Goal: Information Seeking & Learning: Learn about a topic

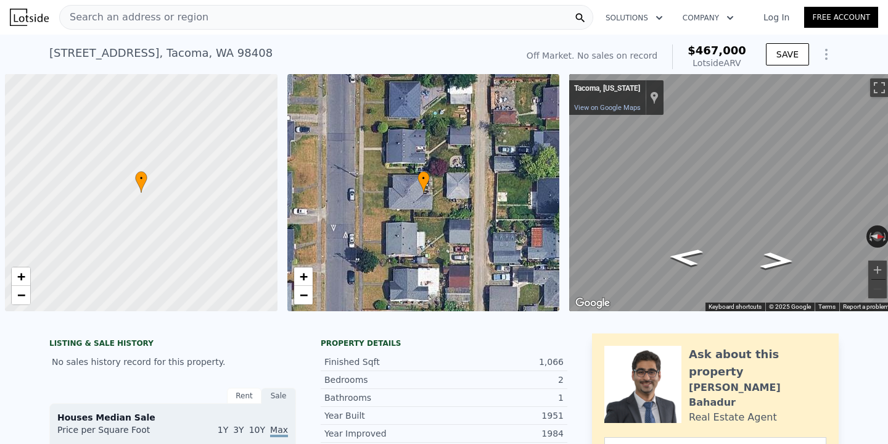
scroll to position [0, 5]
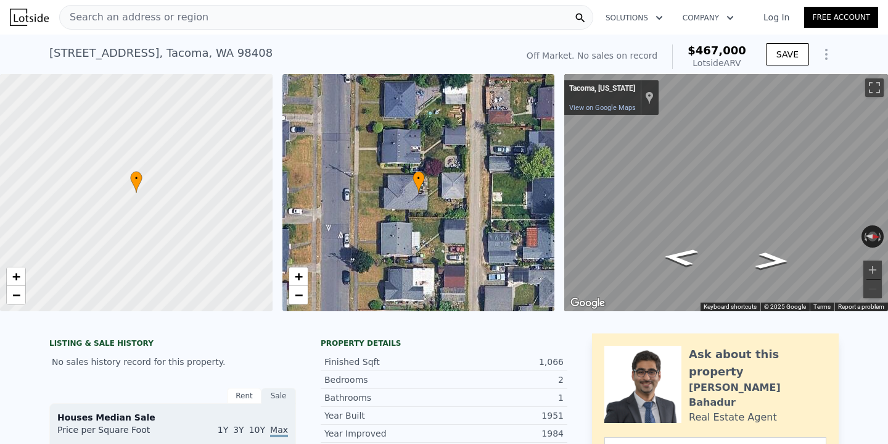
drag, startPoint x: 0, startPoint y: 0, endPoint x: 255, endPoint y: 19, distance: 255.5
click at [255, 19] on div "Search an address or region" at bounding box center [326, 17] width 534 height 25
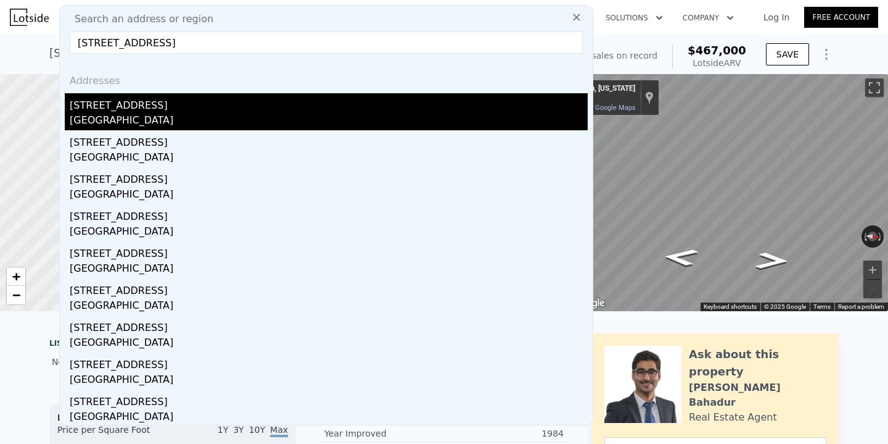
type input "[STREET_ADDRESS]"
click at [244, 102] on div "[STREET_ADDRESS]" at bounding box center [329, 103] width 518 height 20
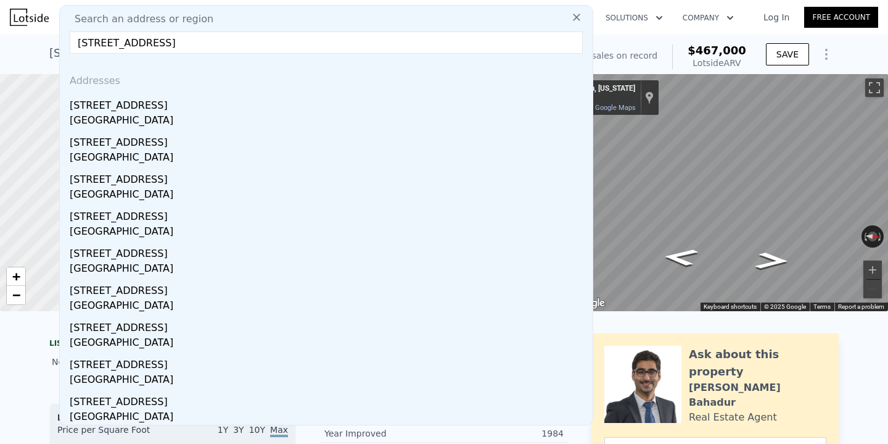
type input "3"
type input "4"
type input "1.75"
type input "2.75"
type input "1806"
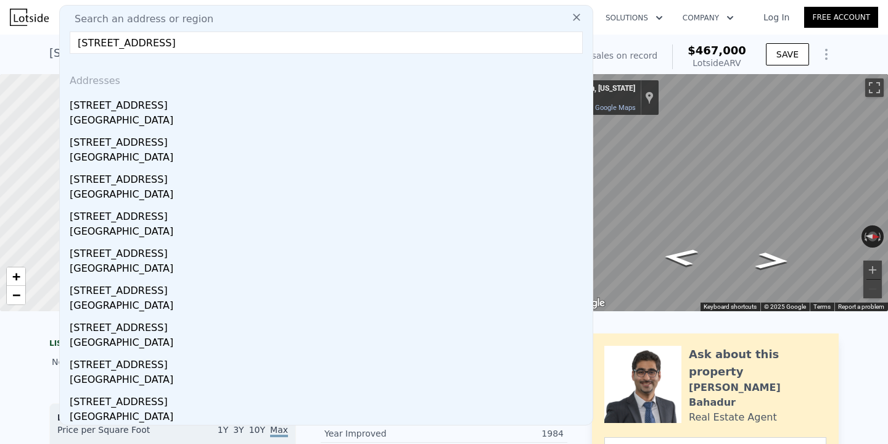
type input "2721"
type input "12150"
type input "31000"
type input "$ 846,000"
type input "$ 448,981"
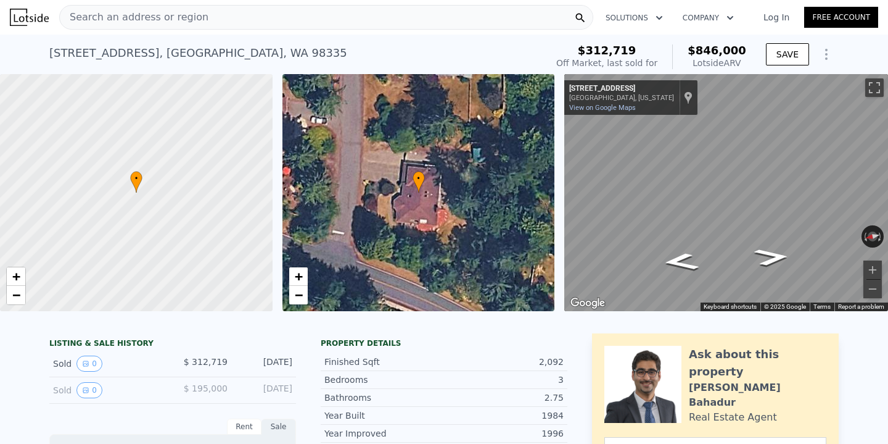
click at [323, 11] on div "Search an address or region" at bounding box center [326, 17] width 534 height 25
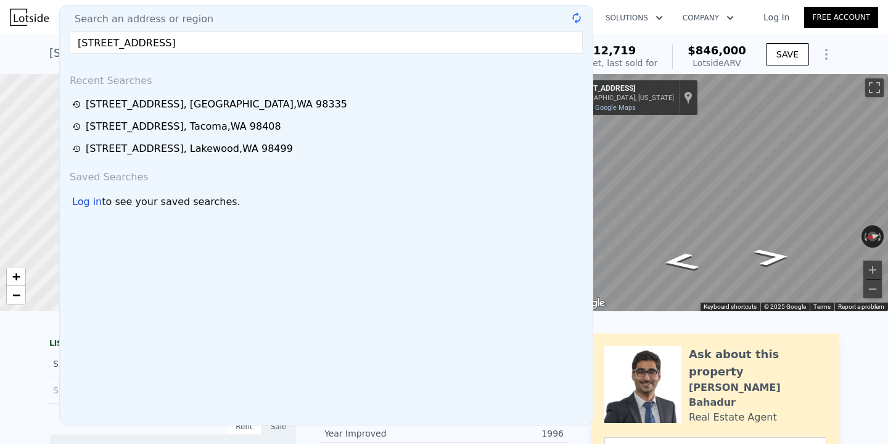
click at [258, 33] on input "[STREET_ADDRESS]" at bounding box center [326, 42] width 513 height 22
click at [258, 36] on input "[STREET_ADDRESS]" at bounding box center [326, 42] width 513 height 22
click at [271, 41] on input "[STREET_ADDRESS]" at bounding box center [326, 42] width 513 height 22
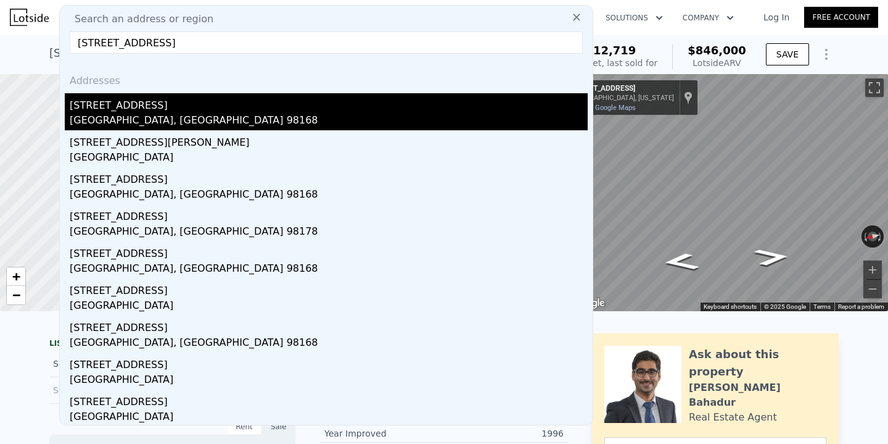
type input "[STREET_ADDRESS]"
click at [106, 104] on div "[STREET_ADDRESS]" at bounding box center [329, 103] width 518 height 20
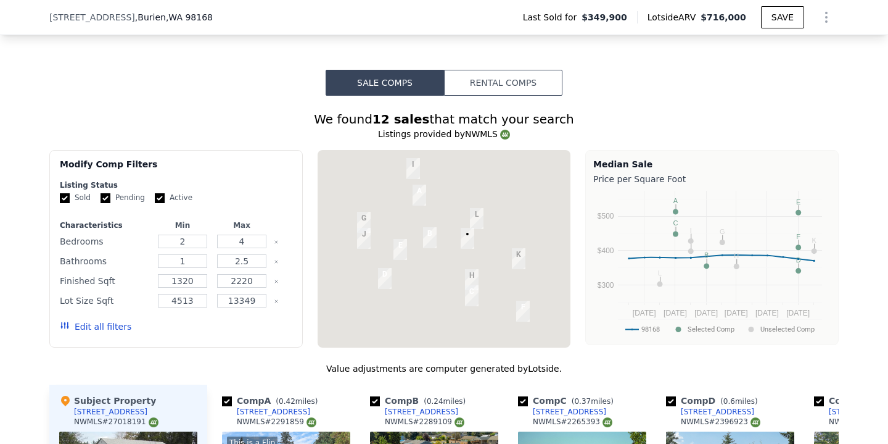
scroll to position [1344, 0]
